Goal: Task Accomplishment & Management: Manage account settings

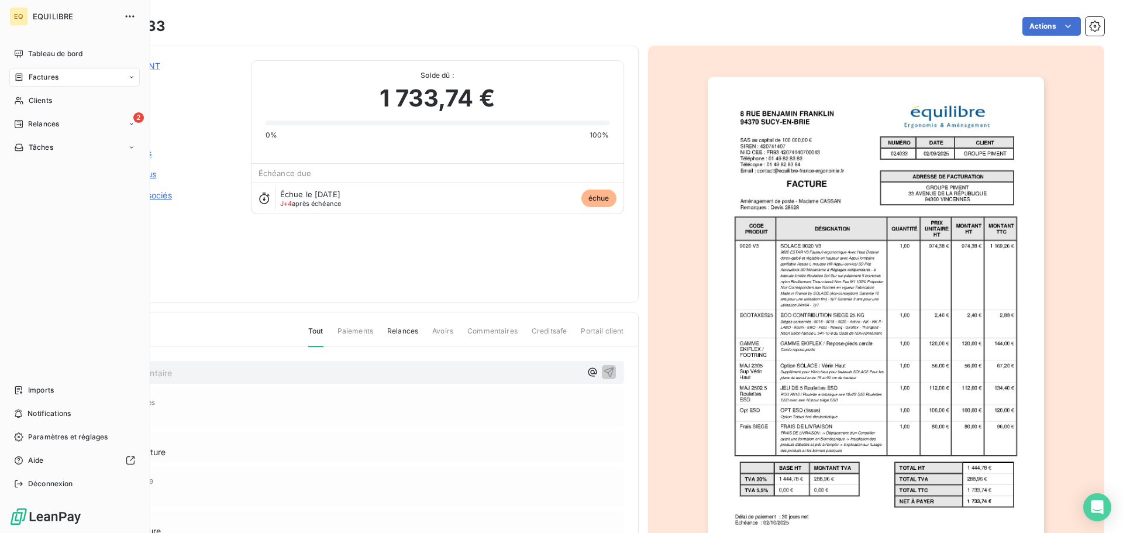
drag, startPoint x: 57, startPoint y: 78, endPoint x: 132, endPoint y: 77, distance: 74.3
click at [57, 79] on span "Factures" at bounding box center [44, 77] width 30 height 11
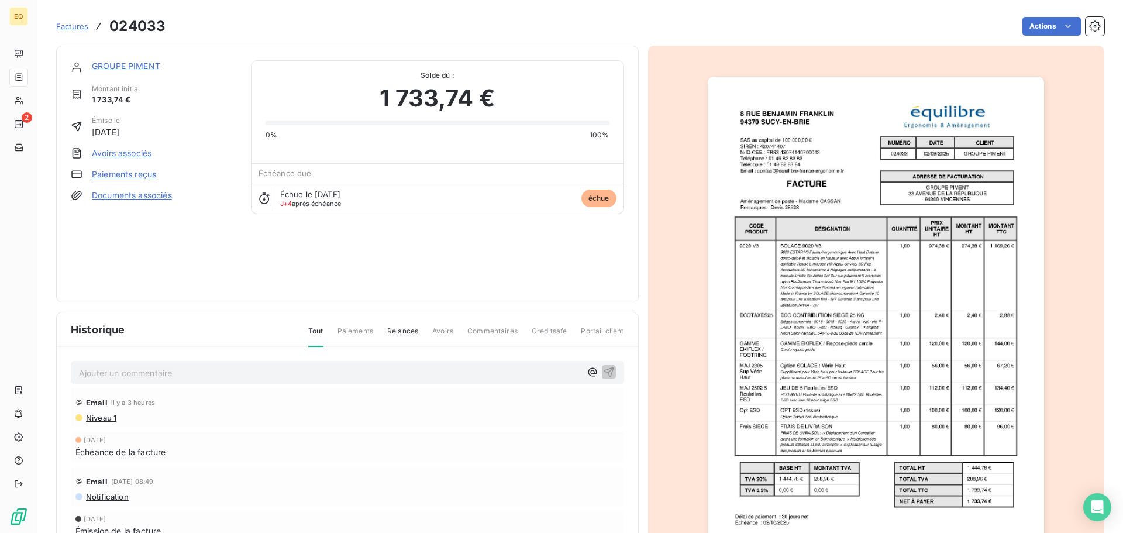
click at [77, 26] on span "Factures" at bounding box center [72, 26] width 32 height 9
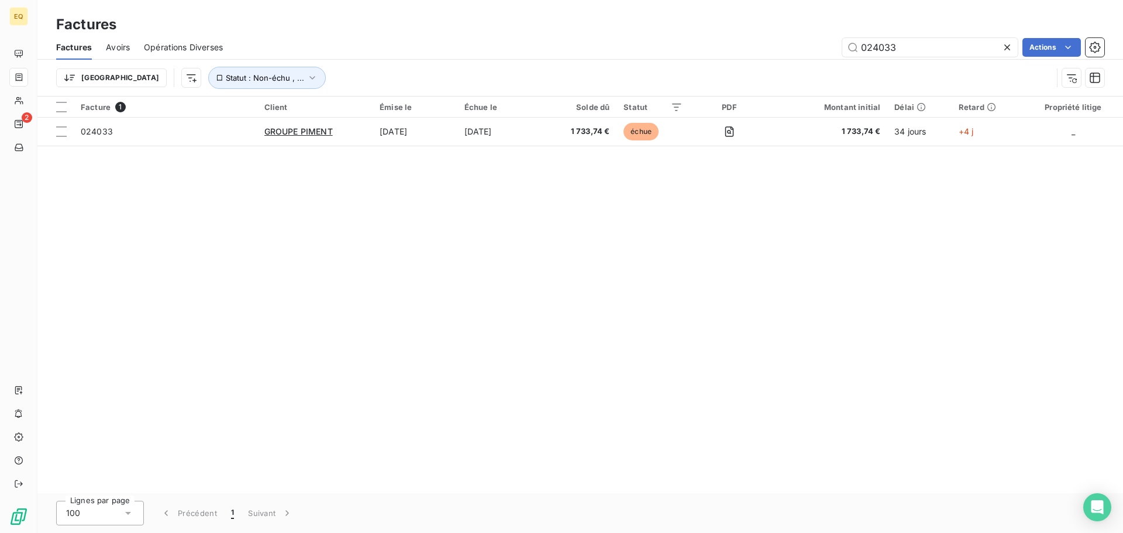
drag, startPoint x: 922, startPoint y: 50, endPoint x: 799, endPoint y: 42, distance: 123.1
click at [799, 42] on div "024033 Actions" at bounding box center [670, 47] width 867 height 19
type input "024057"
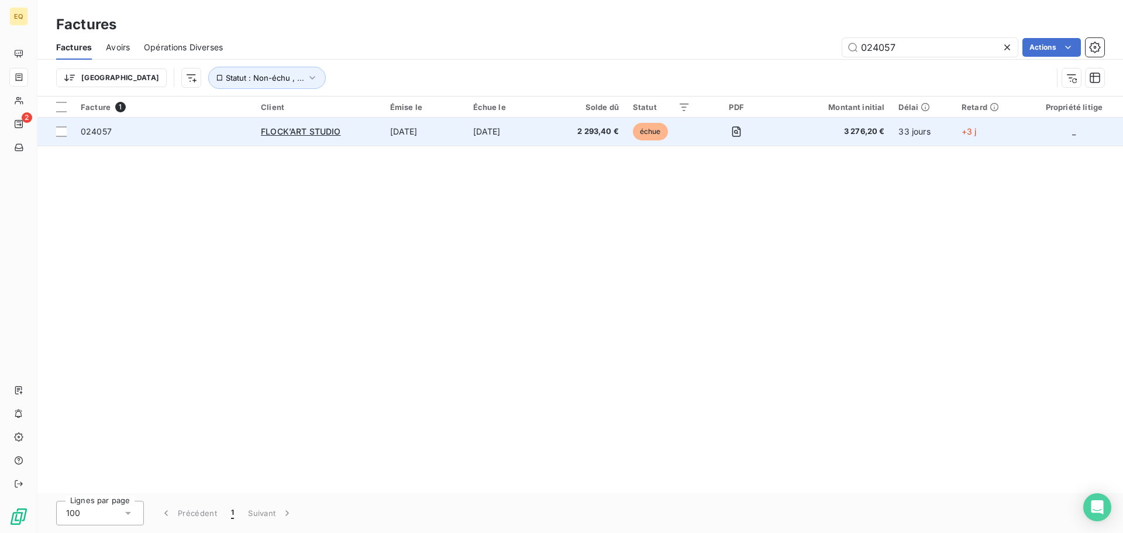
click at [210, 127] on span "024057" at bounding box center [164, 132] width 166 height 12
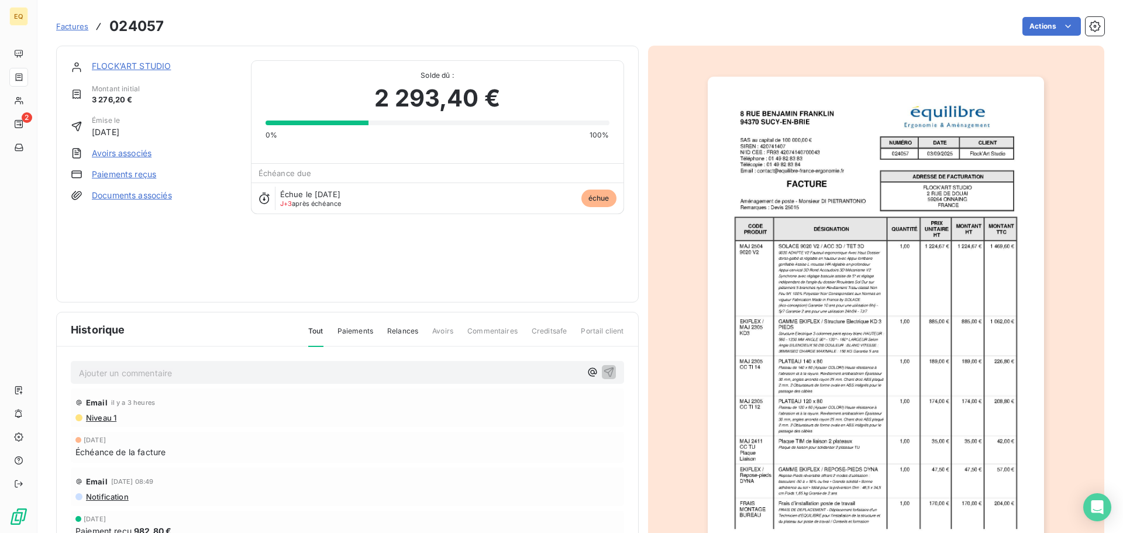
click at [115, 63] on link "FLOCK’ART STUDIO" at bounding box center [131, 66] width 79 height 10
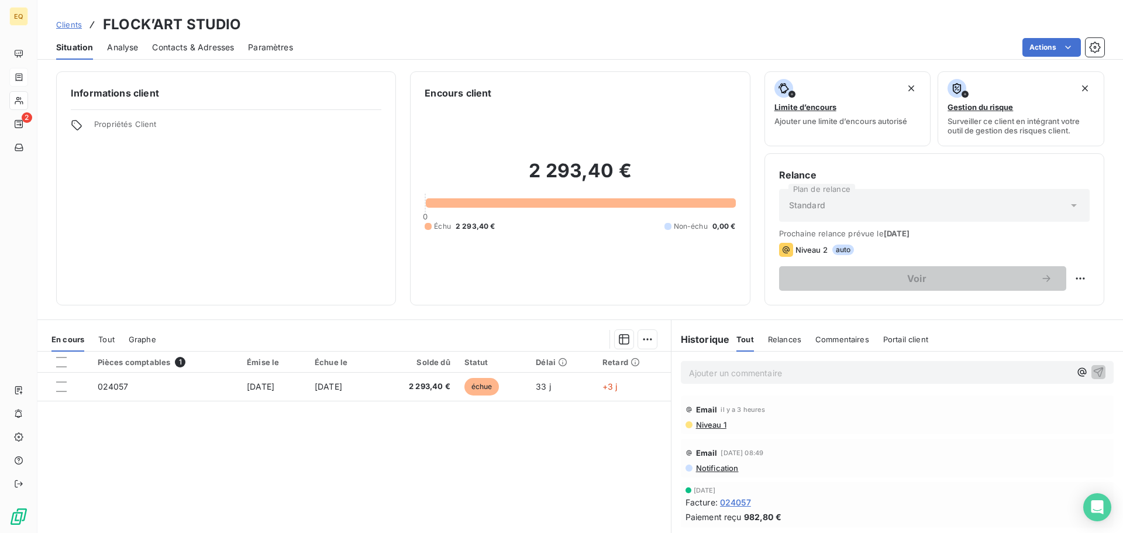
click at [190, 46] on span "Contacts & Adresses" at bounding box center [193, 48] width 82 height 12
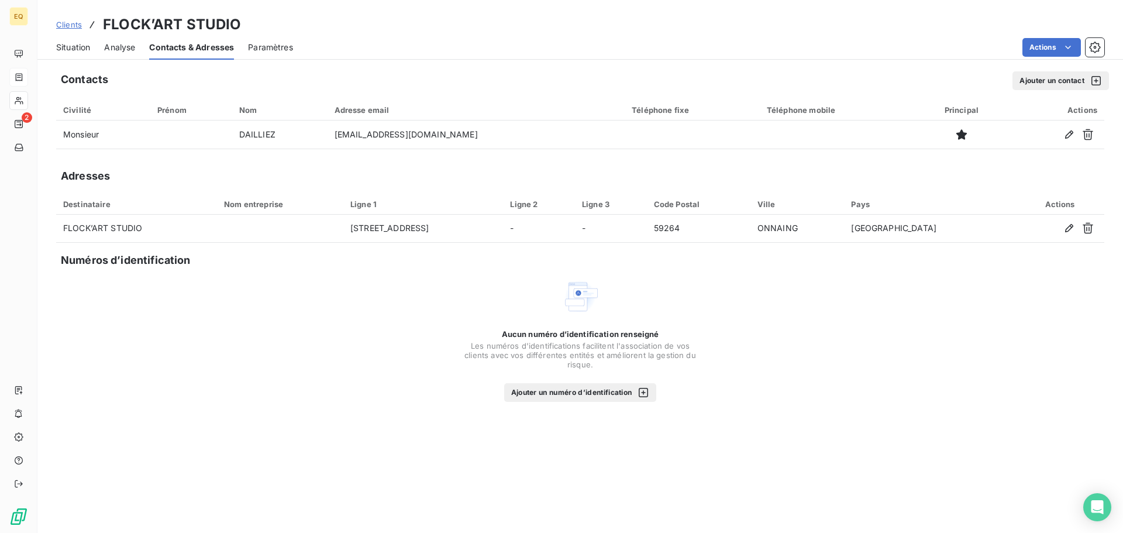
click at [1091, 74] on button "Ajouter un contact" at bounding box center [1060, 80] width 96 height 19
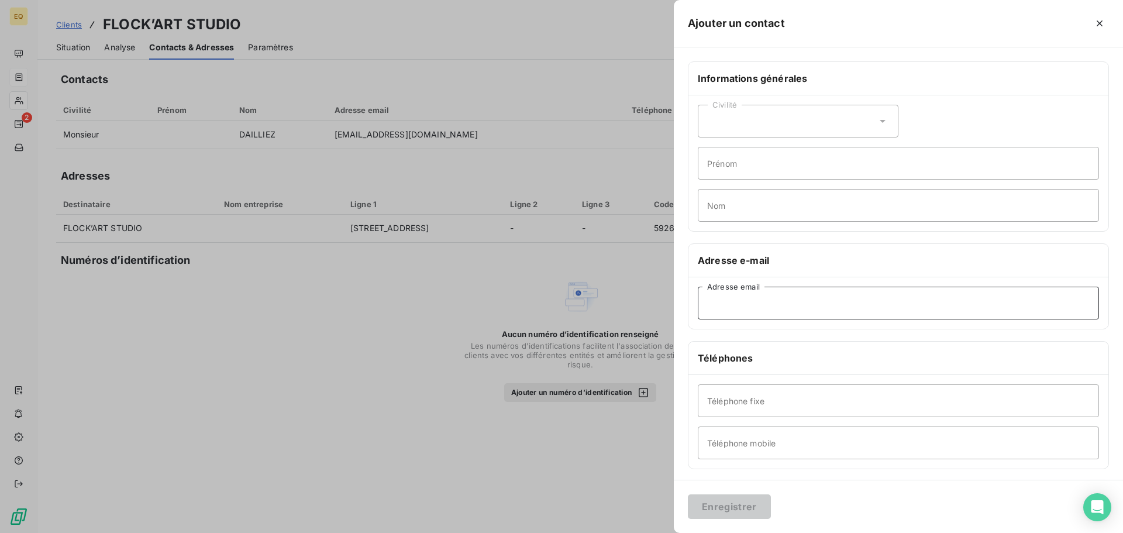
click at [715, 304] on input "Adresse email" at bounding box center [898, 303] width 401 height 33
paste input "[EMAIL_ADDRESS][DOMAIN_NAME]"
type input "[EMAIL_ADDRESS][DOMAIN_NAME]"
click at [724, 506] on button "Enregistrer" at bounding box center [729, 506] width 83 height 25
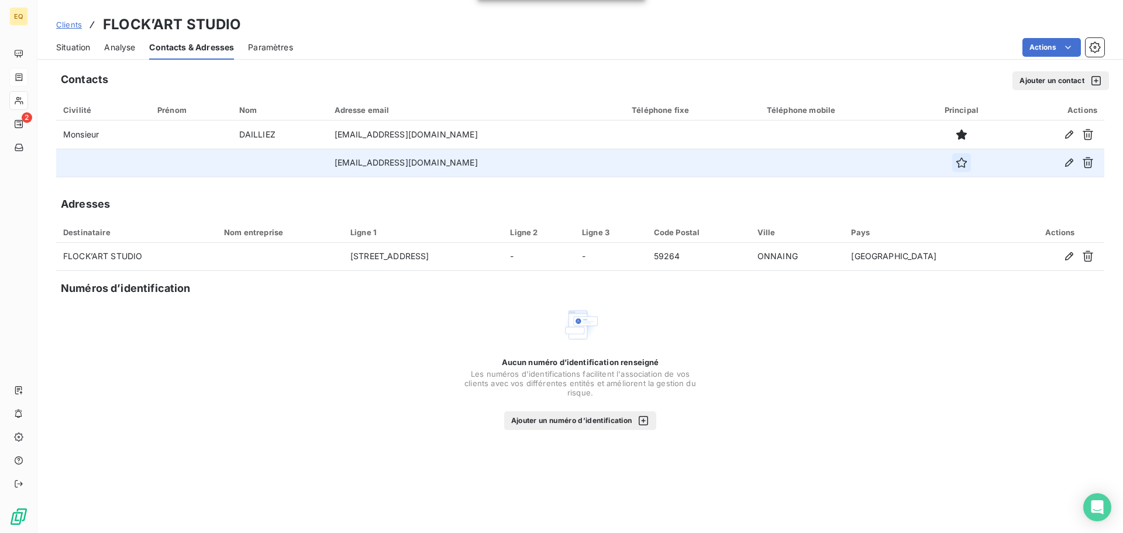
click at [955, 159] on icon "button" at bounding box center [961, 163] width 12 height 12
